Goal: Information Seeking & Learning: Learn about a topic

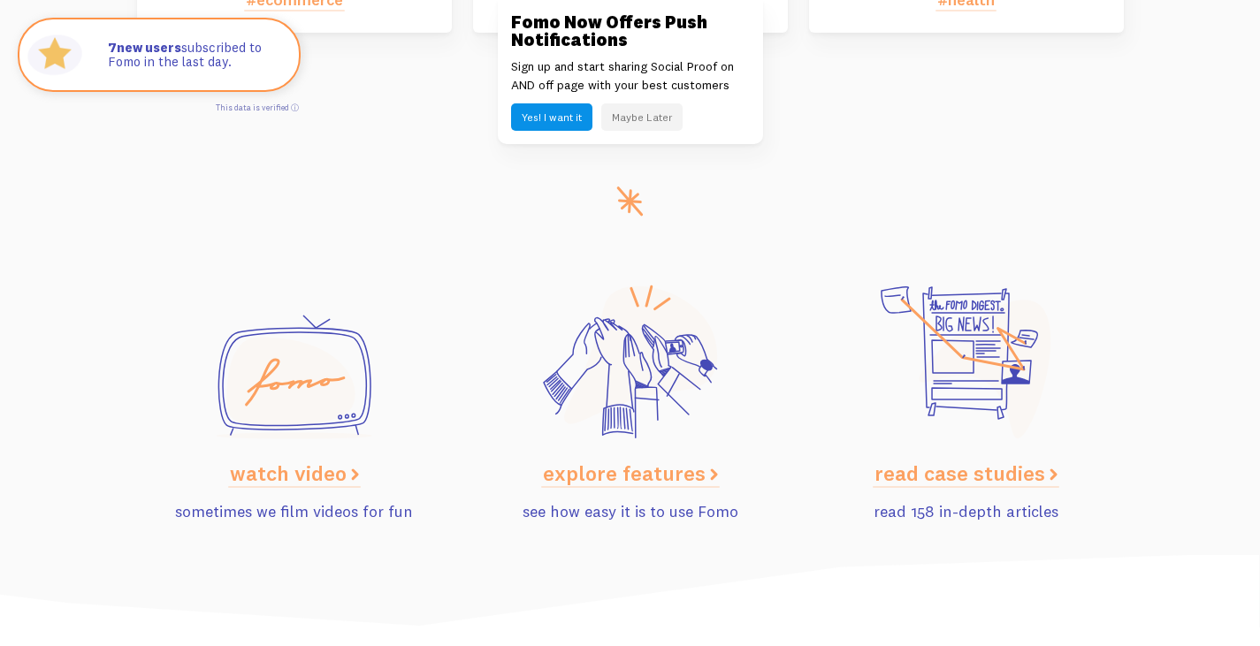
scroll to position [8825, 0]
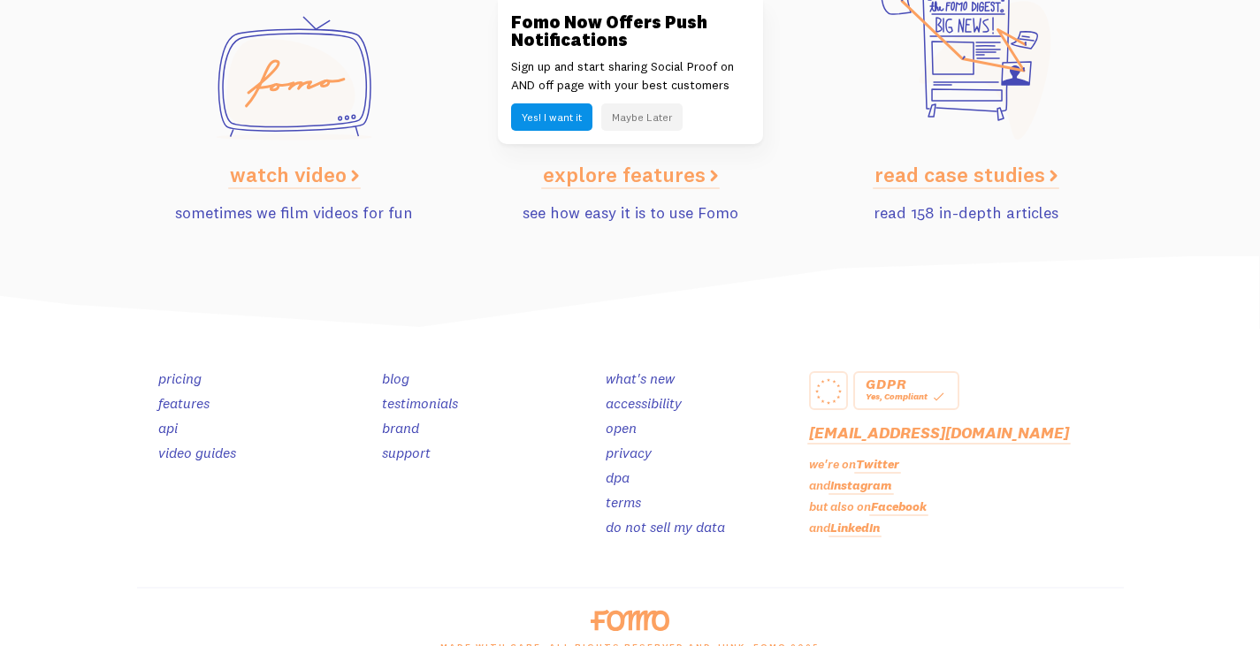
click at [858, 536] on link "LinkedIn" at bounding box center [855, 528] width 50 height 16
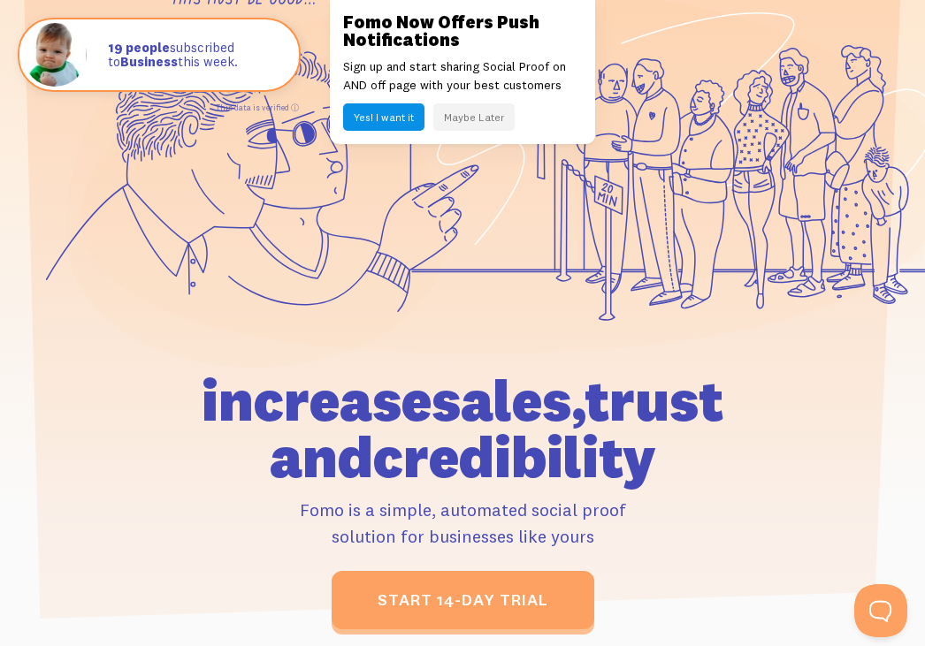
scroll to position [0, 0]
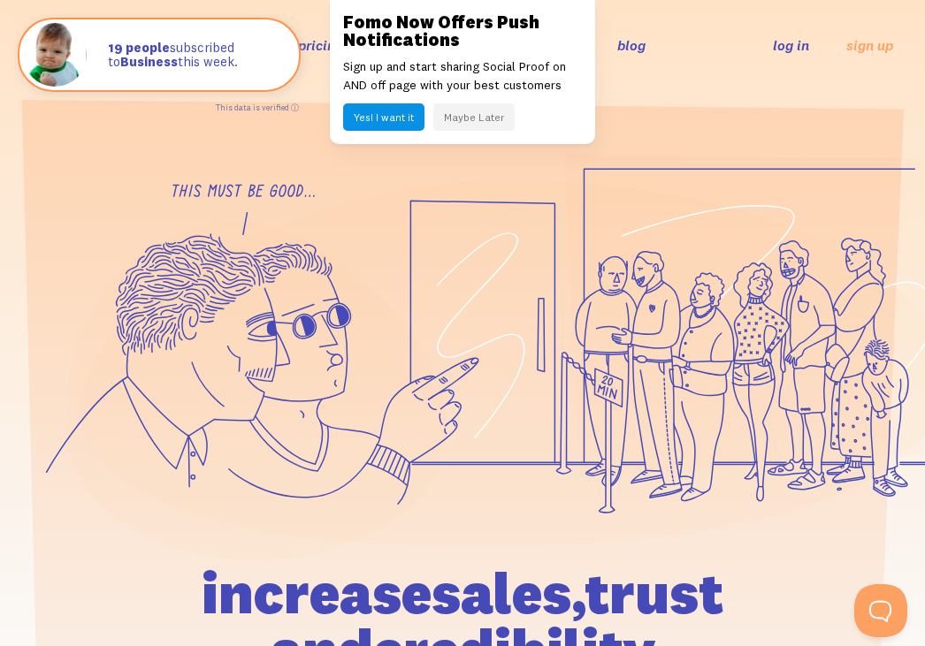
click at [731, 109] on section at bounding box center [462, 461] width 925 height 743
click at [487, 118] on button "Maybe Later" at bounding box center [473, 116] width 81 height 27
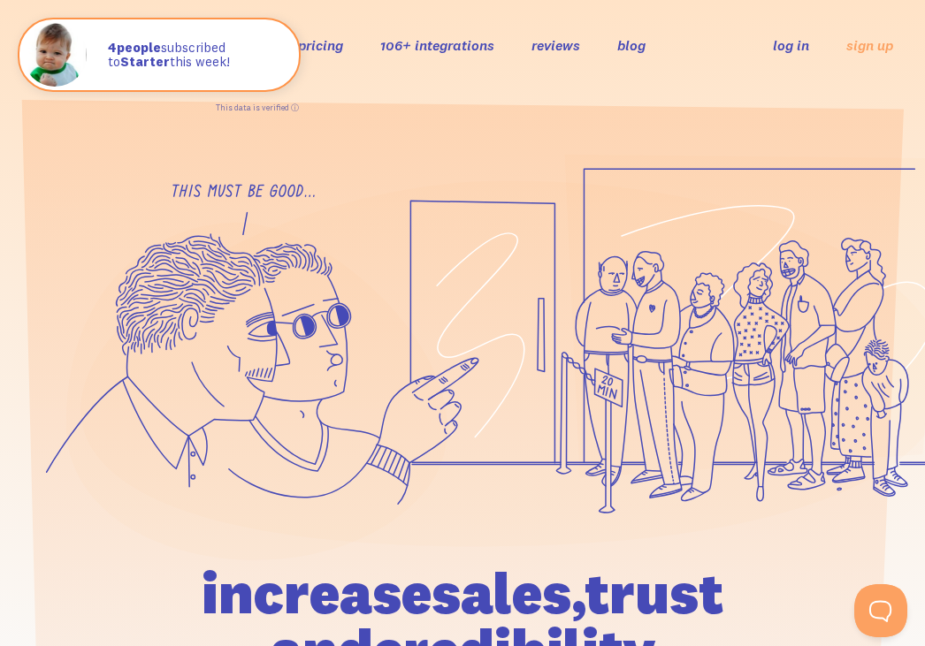
click at [562, 32] on div "features pricing 106+ integrations reviews blog log in sign up log in sign up" at bounding box center [462, 45] width 861 height 48
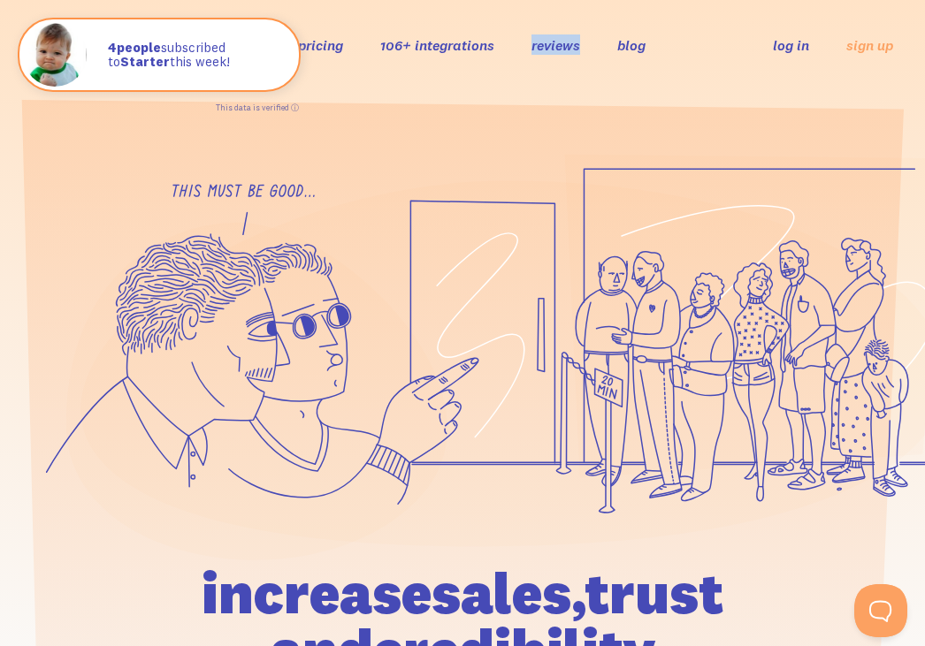
click at [556, 58] on div "features pricing 106+ integrations reviews blog log in sign up log in sign up" at bounding box center [462, 45] width 861 height 48
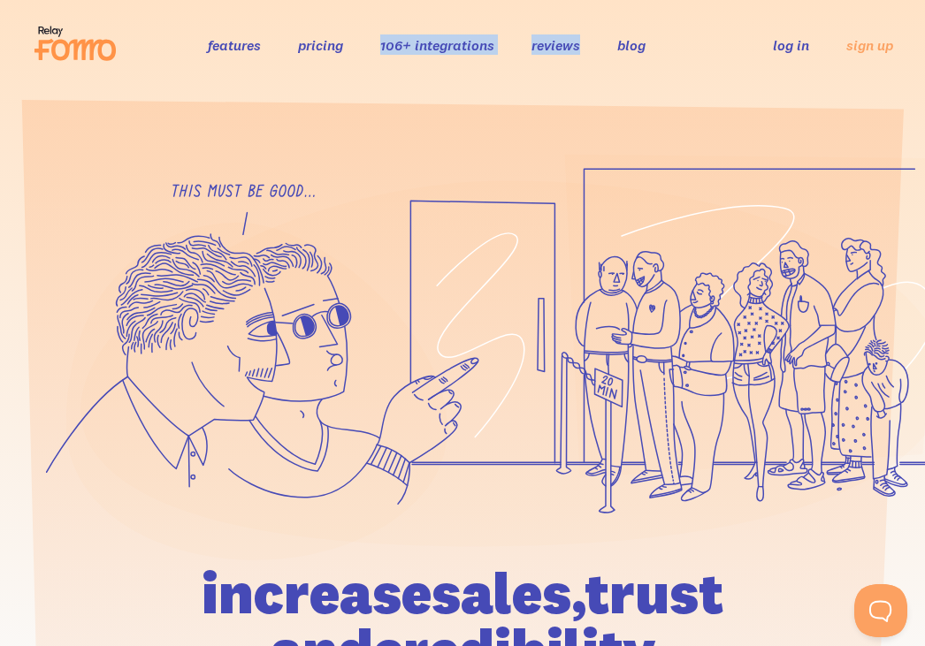
drag, startPoint x: 556, startPoint y: 58, endPoint x: 459, endPoint y: 55, distance: 97.3
click at [459, 55] on div "features pricing 106+ integrations reviews blog log in sign up log in sign up" at bounding box center [462, 45] width 861 height 48
click at [459, 55] on li "106+ integrations" at bounding box center [437, 44] width 114 height 20
click at [329, 51] on link "pricing" at bounding box center [320, 45] width 45 height 18
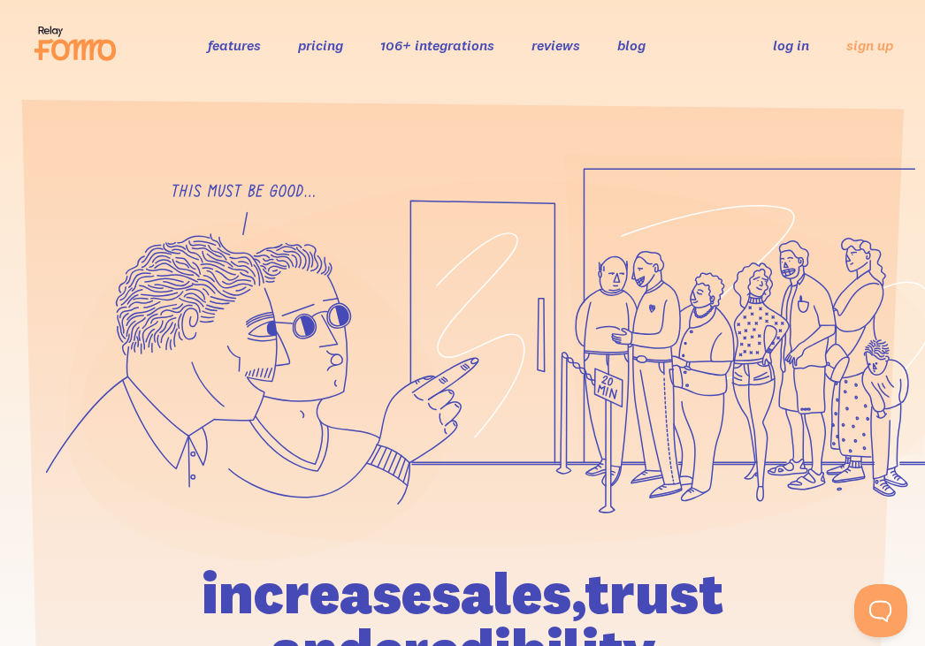
click at [445, 51] on link "106+ integrations" at bounding box center [437, 45] width 114 height 18
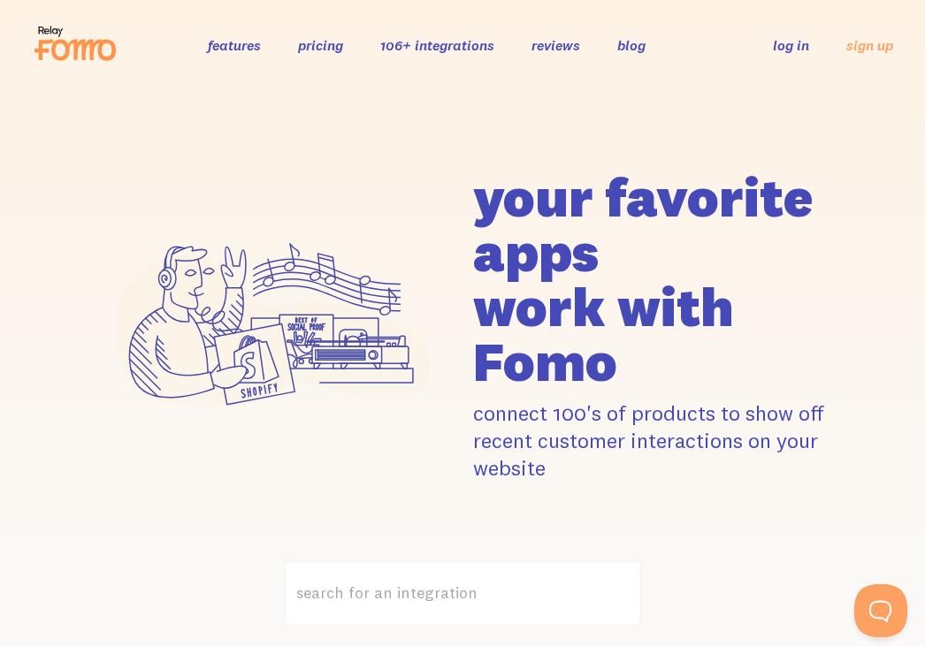
click at [217, 45] on link "features" at bounding box center [234, 45] width 53 height 18
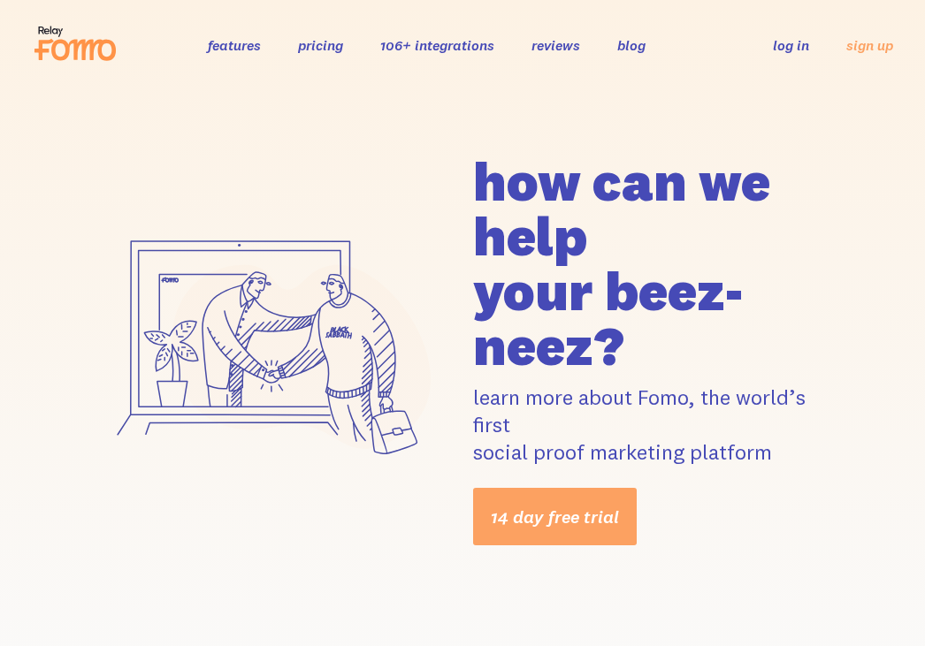
click at [217, 45] on link "features" at bounding box center [234, 45] width 53 height 18
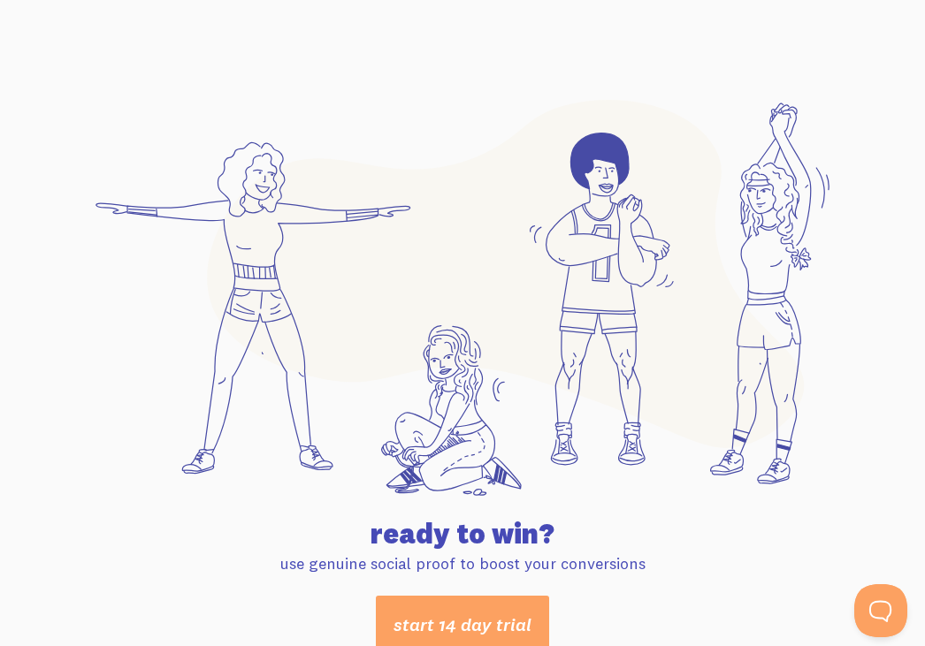
scroll to position [9353, 0]
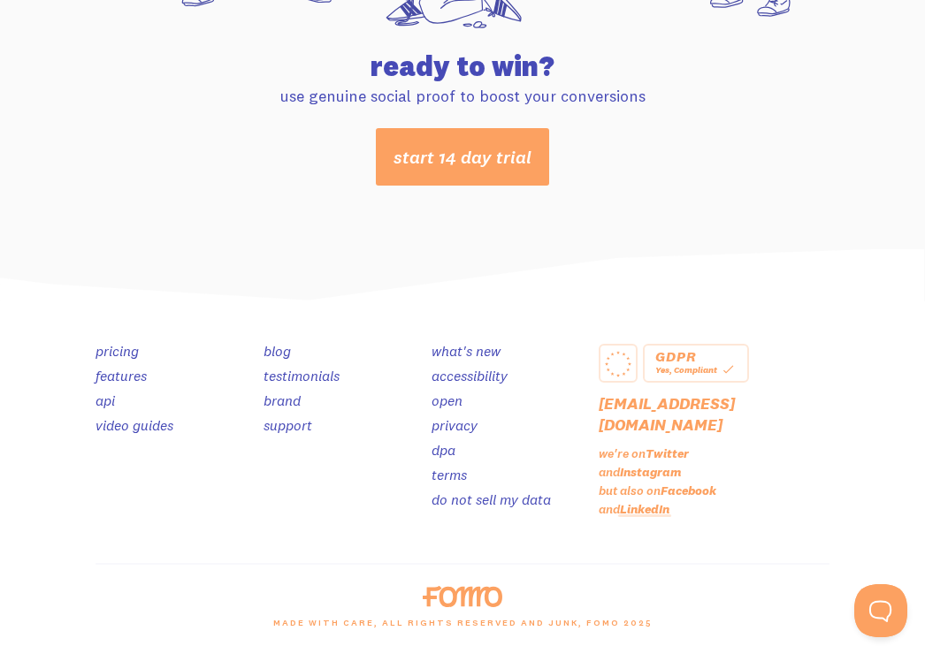
click at [652, 501] on link "LinkedIn" at bounding box center [645, 509] width 50 height 16
